Goal: Task Accomplishment & Management: Complete application form

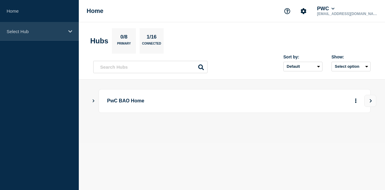
click at [72, 30] on icon at bounding box center [70, 31] width 4 height 2
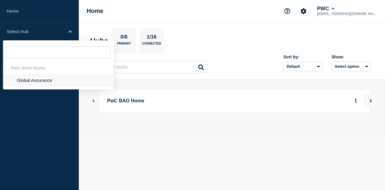
click at [31, 81] on li "Global Assurance" at bounding box center [58, 80] width 111 height 12
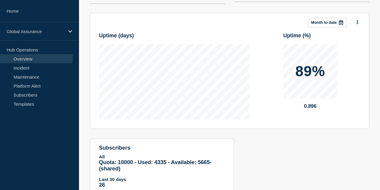
scroll to position [90, 0]
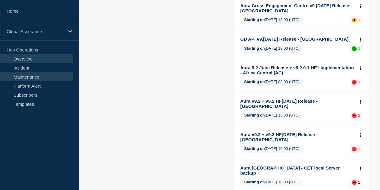
click at [33, 78] on link "Maintenance" at bounding box center [36, 76] width 73 height 9
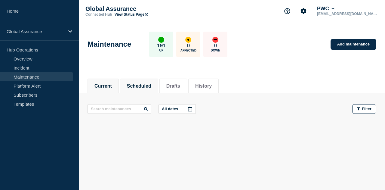
click at [142, 87] on button "Scheduled" at bounding box center [139, 85] width 24 height 5
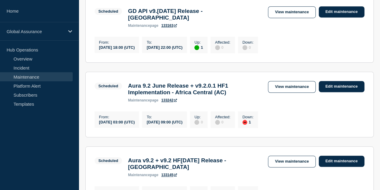
scroll to position [210, 0]
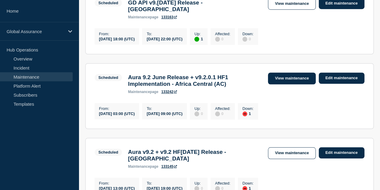
click at [298, 79] on link "View maintenance" at bounding box center [291, 78] width 47 height 12
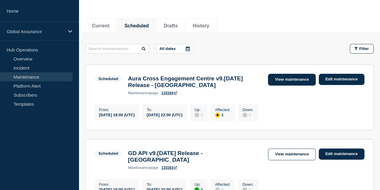
scroll to position [0, 0]
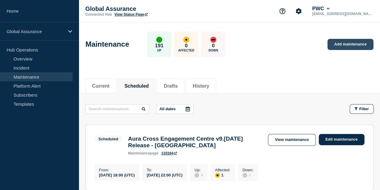
click at [344, 44] on link "Add maintenance" at bounding box center [351, 44] width 46 height 11
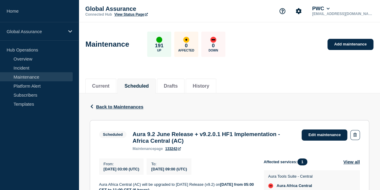
scroll to position [60, 0]
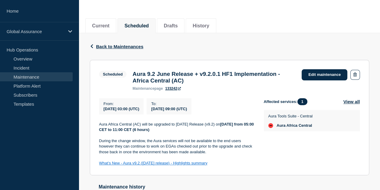
drag, startPoint x: 134, startPoint y: 74, endPoint x: 257, endPoint y: 92, distance: 123.9
click at [257, 90] on div "Aura 9.2 June Release + v9.2.0.1 HF1 Implementation - Africa Central (AC) maint…" at bounding box center [214, 81] width 169 height 20
copy div "Aura 9.2 June Release + v9.2.0.1 HF1 Implementation - Africa Central (AC) maint…"
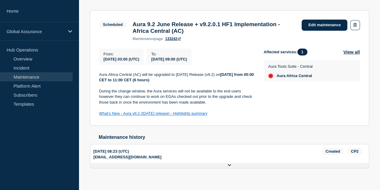
drag, startPoint x: 213, startPoint y: 119, endPoint x: 96, endPoint y: 75, distance: 125.1
click at [96, 75] on section "Scheduled Aura 9.2 June Release + v9.2.0.1 HF1 Implementation - Africa Central …" at bounding box center [230, 67] width 280 height 115
copy div "Aura Africa Central (AC) will be upgraded to June 2025 Release (v9.2) on Friday…"
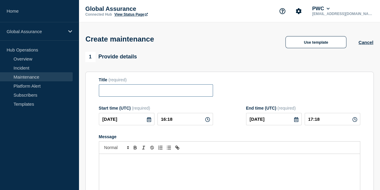
click at [174, 93] on input "Title" at bounding box center [156, 90] width 114 height 12
paste input "Aura 9.2 June Release + v9.2.0.1 HF1 Implementation - Africa Central (AC) maint…"
drag, startPoint x: 207, startPoint y: 92, endPoint x: 96, endPoint y: 93, distance: 111.2
click at [96, 93] on section "Title (required) Aura 9.2 June Release + v9.2.0.1 HF1 Implementation - Africa C…" at bounding box center [229, 158] width 289 height 172
click at [172, 92] on input "Aura 9.2 June Release + v9.2.0.1 HF1 Implementation - Africa Central (AC) maint…" at bounding box center [156, 90] width 114 height 12
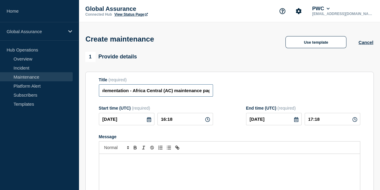
scroll to position [0, 114]
drag, startPoint x: 159, startPoint y: 92, endPoint x: 204, endPoint y: 92, distance: 45.4
click at [218, 92] on div "Title (required) Aura 9.2 June Release + v9.2.0.1 HF1 Implementation - Africa C…" at bounding box center [230, 87] width 262 height 20
click at [205, 93] on input "Aura 9.2 June Release + v9.2.0.1 HF1 Implementation - Africa Central (AC) maint…" at bounding box center [156, 90] width 114 height 12
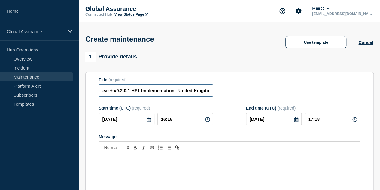
drag, startPoint x: 197, startPoint y: 91, endPoint x: 223, endPoint y: 93, distance: 26.0
click at [243, 92] on div "Title (required) Aura 9.2 June Release + v9.2.0.1 HF1 Implementation - United K…" at bounding box center [230, 87] width 262 height 20
drag, startPoint x: 204, startPoint y: 93, endPoint x: 223, endPoint y: 100, distance: 19.9
click at [204, 93] on input "Aura 9.2 June Release + v9.2.0.1 HF1 Implementation - United Kingdo" at bounding box center [156, 90] width 114 height 12
click at [205, 89] on input "Aura 9.2 June Release + v9.2.0.1 HF1 Implementation - United Kingdo" at bounding box center [156, 90] width 114 height 12
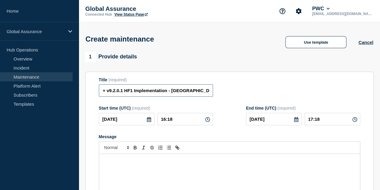
scroll to position [0, 52]
type input "Aura 9.2 June Release + v9.2.0.1 HF1 Implementation - United Kingdom"
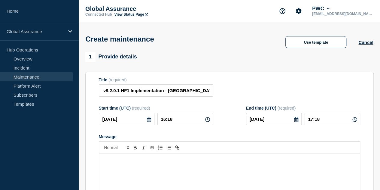
scroll to position [0, 0]
click at [271, 87] on div "Title (required) Aura 9.2 June Release + v9.2.0.1 HF1 Implementation - United K…" at bounding box center [230, 87] width 262 height 20
click at [131, 165] on div "Message" at bounding box center [229, 190] width 261 height 72
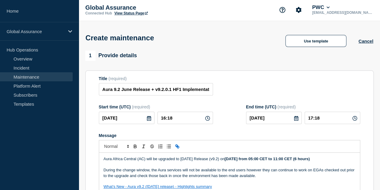
scroll to position [61, 0]
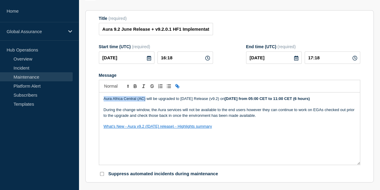
drag, startPoint x: 104, startPoint y: 100, endPoint x: 145, endPoint y: 99, distance: 40.9
click at [145, 99] on p "Aura Africa Central (AC) will be upgraded to June 2025 Release (v9.2) on Friday…" at bounding box center [230, 98] width 252 height 5
click at [207, 99] on p "Aura UK Prod will be upgraded to June 2025 Release (v9.2) on Friday, 22nd Augus…" at bounding box center [230, 98] width 252 height 5
drag, startPoint x: 292, startPoint y: 99, endPoint x: 289, endPoint y: 99, distance: 3.6
click at [289, 99] on strong "Friday, 22nd August from 05:00 CET to 11:00 CET (6 hours)" at bounding box center [276, 98] width 85 height 5
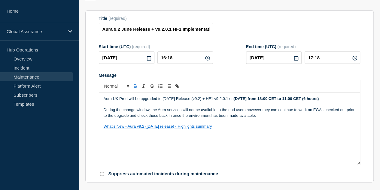
click at [308, 124] on p "Message" at bounding box center [230, 120] width 252 height 5
drag, startPoint x: 317, startPoint y: 100, endPoint x: 314, endPoint y: 99, distance: 3.6
click at [314, 99] on strong "Friday, 22nd August from 18:00 CET to 11:00 CET (6 hours)" at bounding box center [276, 98] width 85 height 5
click at [319, 100] on strong "Friday, 22nd August from 18:00 CET to 00:00 CET (6 hours)" at bounding box center [276, 98] width 85 height 5
click at [314, 99] on strong "Friday, 22nd August from 18:00 CET to 00:00 CET (6 hours)" at bounding box center [276, 98] width 85 height 5
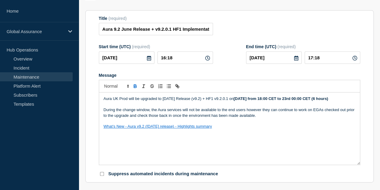
click at [324, 100] on strong "Friday, 22nd August from 18:00 CET to 23rd 00:00 CET (6 hours)" at bounding box center [281, 98] width 95 height 5
click at [323, 100] on strong "Friday, 22nd August from 18:00 CET to 23rd 00:00 CET (6 hours)" at bounding box center [281, 98] width 95 height 5
click at [338, 124] on p "Message" at bounding box center [230, 120] width 252 height 5
click at [147, 58] on icon at bounding box center [149, 58] width 4 height 5
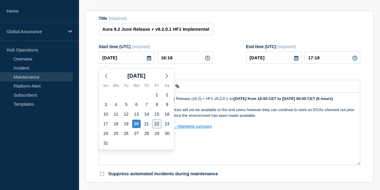
click at [158, 126] on div "22" at bounding box center [157, 123] width 8 height 8
type input "2025-08-22"
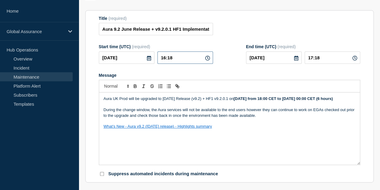
drag, startPoint x: 176, startPoint y: 58, endPoint x: 162, endPoint y: 58, distance: 13.8
click at [162, 58] on input "16:18" at bounding box center [186, 57] width 56 height 12
click at [180, 59] on input "16:18" at bounding box center [186, 57] width 56 height 12
type input "16:00"
click at [331, 57] on input "17:00" at bounding box center [333, 57] width 56 height 12
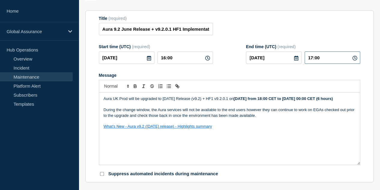
drag, startPoint x: 323, startPoint y: 57, endPoint x: 316, endPoint y: 72, distance: 16.1
click at [309, 58] on input "17:00" at bounding box center [333, 57] width 56 height 12
type input "22:00"
click at [287, 75] on div "Message" at bounding box center [230, 75] width 262 height 5
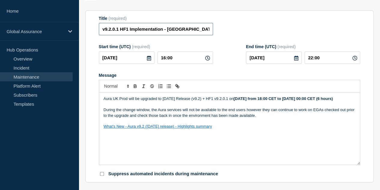
drag, startPoint x: 124, startPoint y: 29, endPoint x: 237, endPoint y: 36, distance: 114.1
click at [237, 35] on div "Title (required) Aura 9.2 June Release + v9.2.0.1 HF1 Implementation - United K…" at bounding box center [230, 26] width 262 height 20
click at [247, 20] on div "Title (required) Aura 9.2 June Release + v9.2.0.1 HF1 Implementation - United K…" at bounding box center [230, 26] width 262 height 20
drag, startPoint x: 185, startPoint y: 29, endPoint x: 239, endPoint y: 33, distance: 54.9
click at [240, 33] on div "Title (required) Aura 9.2 June Release + v9.2.0.1 HF1 Implementation - United K…" at bounding box center [230, 26] width 262 height 20
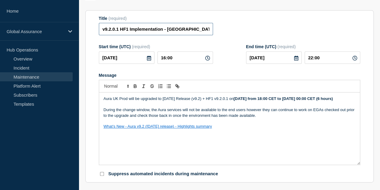
click at [205, 30] on input "Aura 9.2 June Release + v9.2.0.1 HF1 Implementation - United Kingdom" at bounding box center [156, 29] width 114 height 12
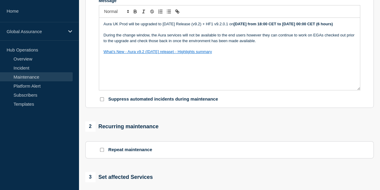
scroll to position [152, 0]
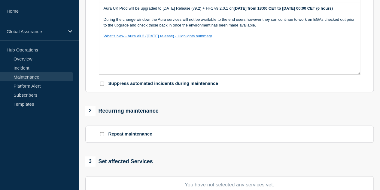
type input "Aura 9.2 June Release + v9.2.0.1 HF1 Implementation - United Kingdom (UK)"
click at [220, 10] on p "Aura UK Prod will be upgraded to June 2025 Release (v9.2) + HF1 v9.2.0.1 on Fri…" at bounding box center [230, 8] width 252 height 5
click at [235, 9] on p "Aura UK Prod will be upgraded to June 2025 Release (v9.2) + HF1 (v9.2.0.1 on Fr…" at bounding box center [230, 8] width 252 height 5
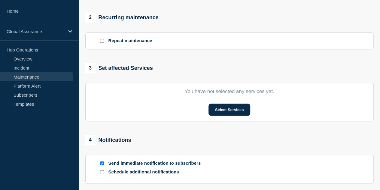
scroll to position [302, 0]
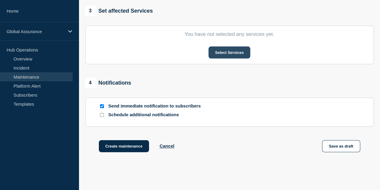
click at [221, 56] on button "Select Services" at bounding box center [230, 52] width 42 height 12
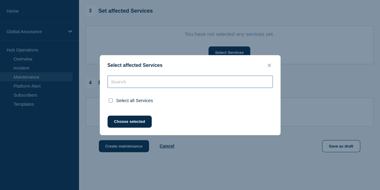
click at [140, 83] on input "text" at bounding box center [190, 81] width 165 height 12
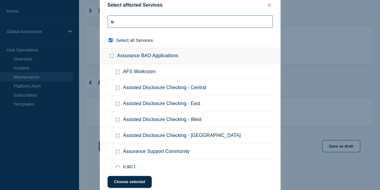
type input "uk"
checkbox input "true"
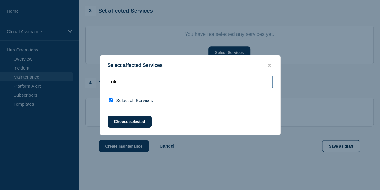
type input "u"
checkbox input "false"
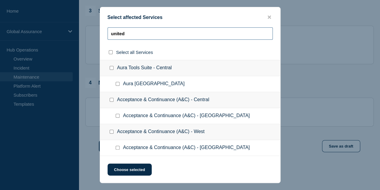
type input "united"
click at [118, 84] on input "Aura United Kingdom checkbox" at bounding box center [118, 84] width 4 height 4
checkbox input "true"
click at [141, 169] on button "Choose selected" at bounding box center [130, 169] width 44 height 12
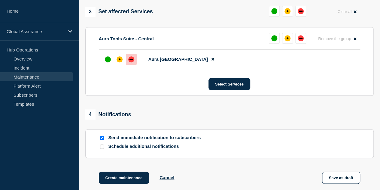
click at [133, 60] on div "down" at bounding box center [131, 59] width 6 height 6
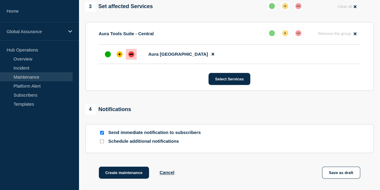
scroll to position [331, 0]
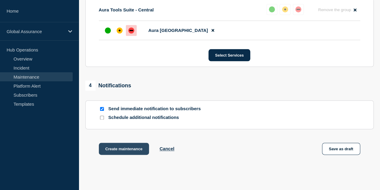
click at [137, 147] on button "Create maintenance" at bounding box center [124, 148] width 51 height 12
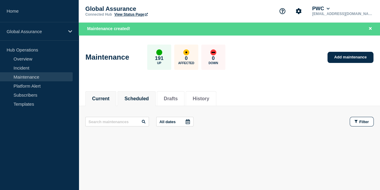
click at [149, 96] on button "Scheduled" at bounding box center [136, 98] width 24 height 5
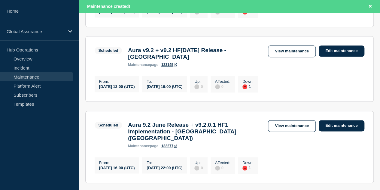
scroll to position [337, 0]
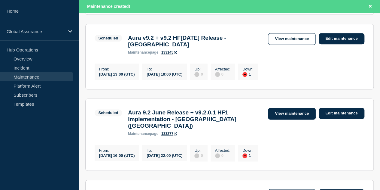
click at [296, 119] on link "View maintenance" at bounding box center [291, 114] width 47 height 12
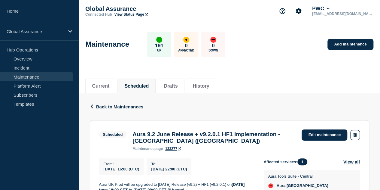
click at [268, 59] on div "Maintenance 191 Up 0 Affected 0 Down Add maintenance" at bounding box center [230, 42] width 302 height 37
